Goal: Navigation & Orientation: Find specific page/section

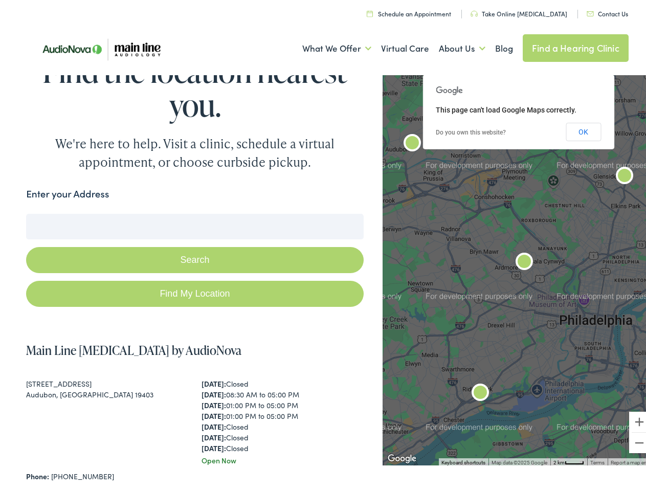
click at [323, 245] on button "Search" at bounding box center [194, 257] width 337 height 26
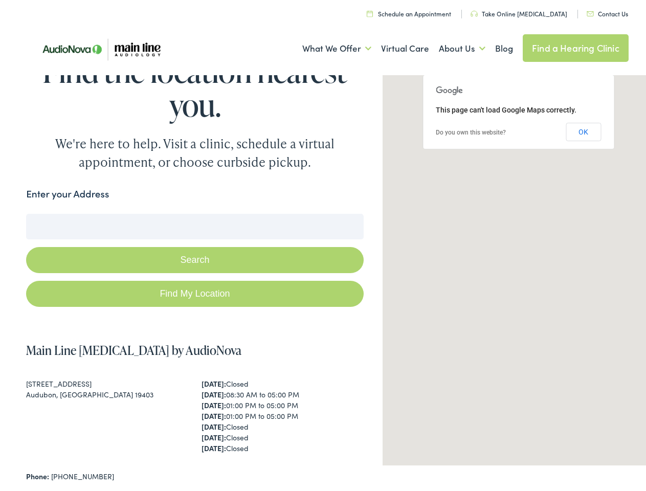
click at [327, 46] on link "What We Offer" at bounding box center [336, 46] width 69 height 38
click at [451, 46] on link "About Us" at bounding box center [462, 46] width 47 height 38
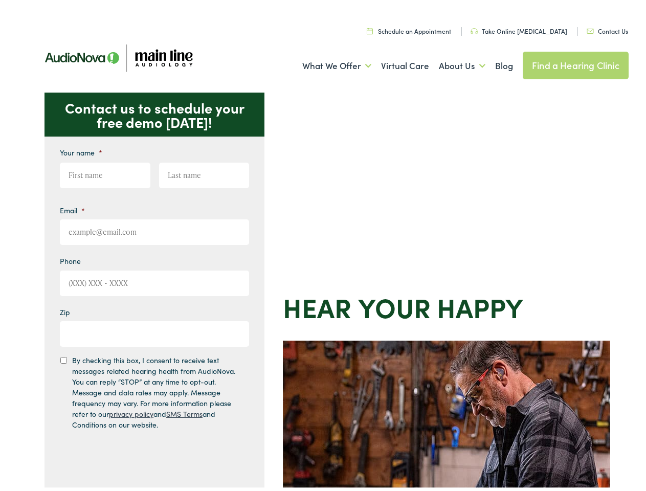
click at [323, 245] on div "Contact us to schedule your free demo [DATE]! Give us a call [PHONE_NUMBER] Ema…" at bounding box center [327, 444] width 654 height 711
click at [327, 63] on link "What We Offer" at bounding box center [336, 63] width 69 height 38
click at [451, 63] on link "About Us" at bounding box center [462, 63] width 47 height 38
